Goal: Navigation & Orientation: Find specific page/section

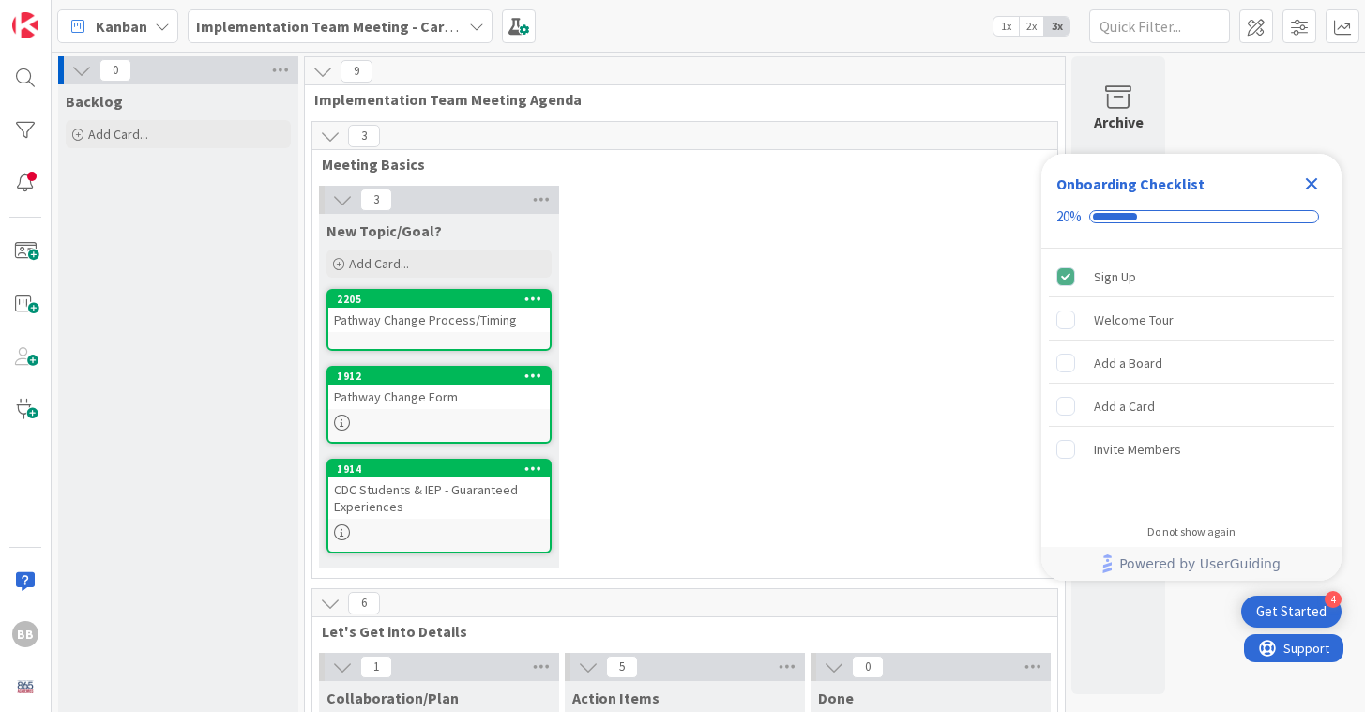
click at [1311, 182] on icon "Close Checklist" at bounding box center [1311, 184] width 12 height 12
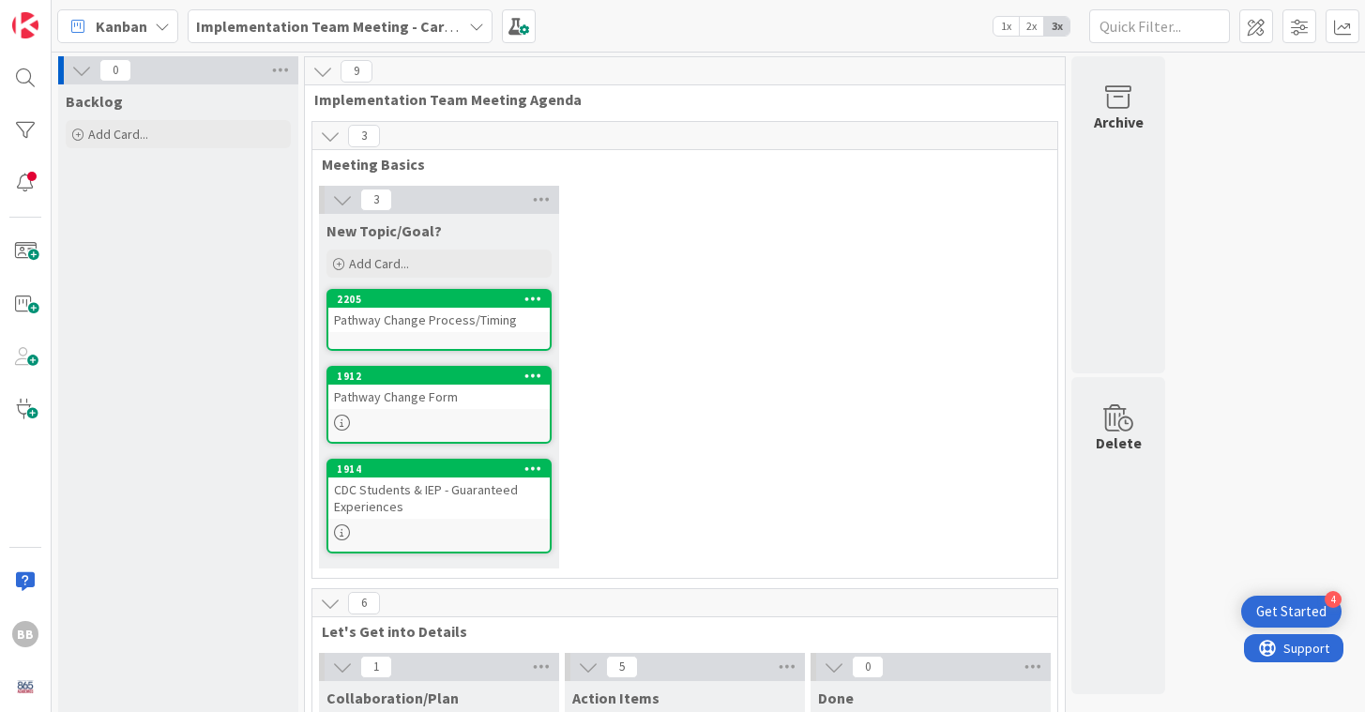
click at [488, 25] on div "Implementation Team Meeting - Career Themed" at bounding box center [340, 26] width 305 height 34
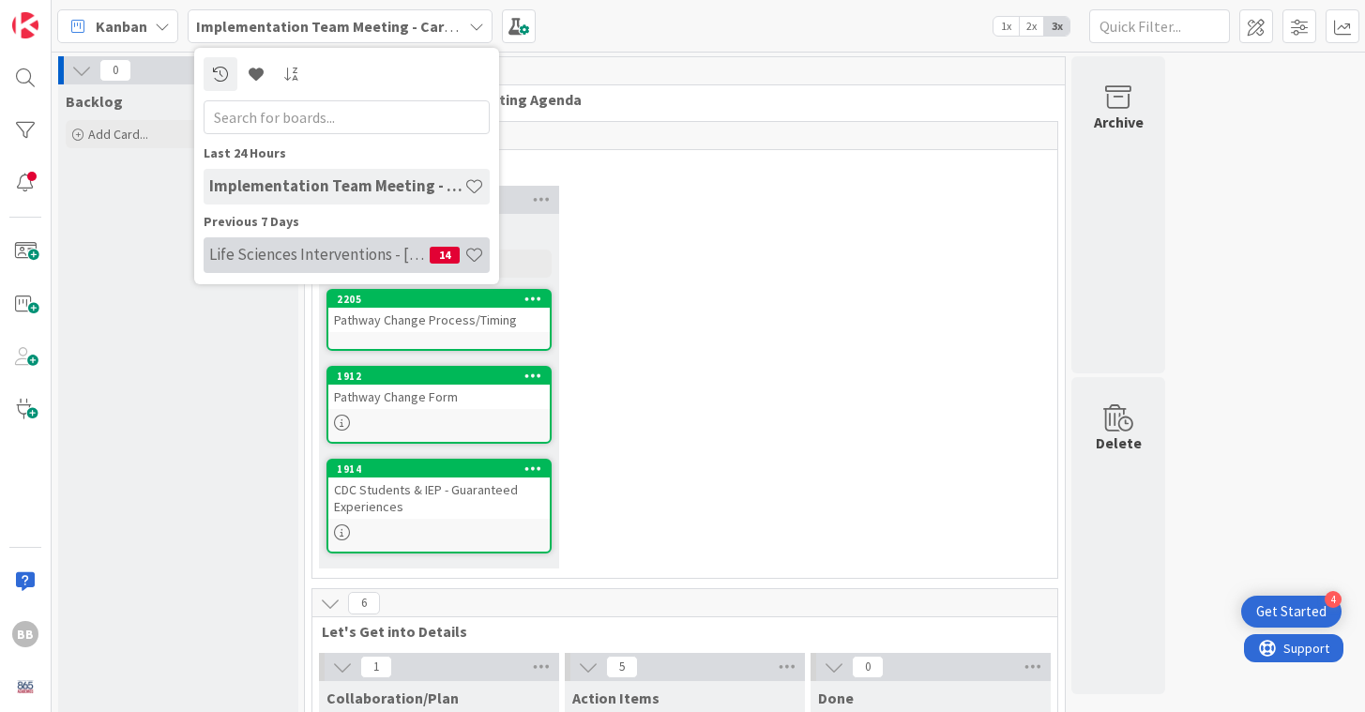
click at [280, 266] on div "Life Sciences Interventions - [DATE]-[DATE] 14" at bounding box center [347, 255] width 286 height 36
